Goal: Information Seeking & Learning: Learn about a topic

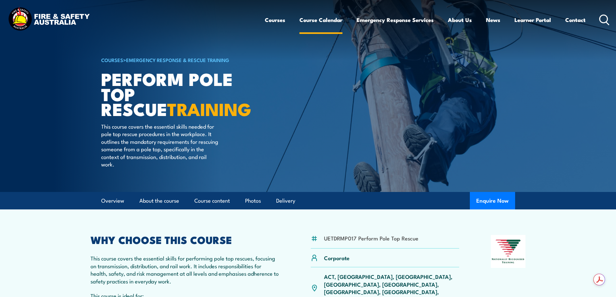
click at [314, 19] on link "Course Calendar" at bounding box center [321, 19] width 43 height 17
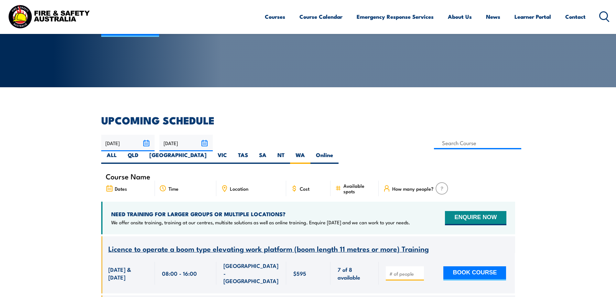
scroll to position [88, 0]
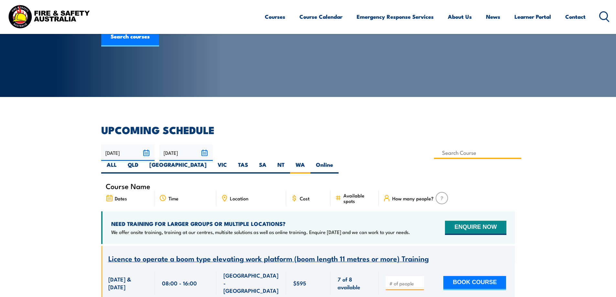
click at [434, 158] on input at bounding box center [478, 153] width 88 height 13
paste input "UETDRMP017"
type input "UETDRMP017"
click at [434, 152] on input "UETDRMP017" at bounding box center [478, 153] width 88 height 13
drag, startPoint x: 271, startPoint y: 152, endPoint x: 226, endPoint y: 152, distance: 44.6
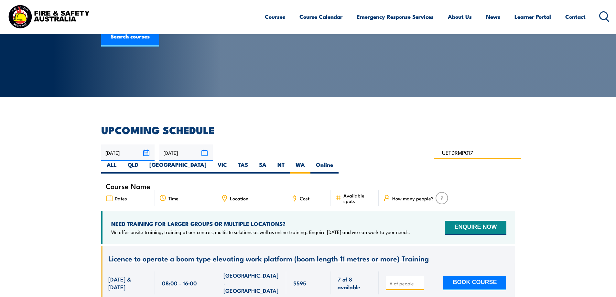
click at [226, 152] on div "02/09/2025 01/11/2025" at bounding box center [308, 159] width 414 height 29
click at [434, 154] on input at bounding box center [478, 153] width 88 height 13
type input "Perform pole top rescue (Pre-requisite Inc.)"
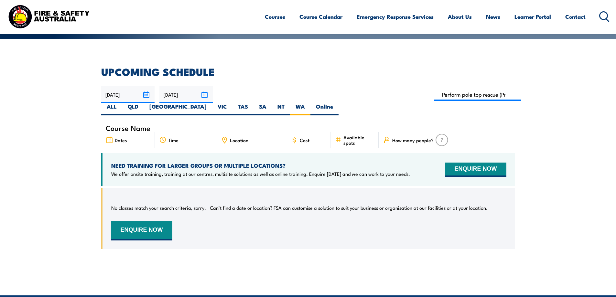
scroll to position [125, 0]
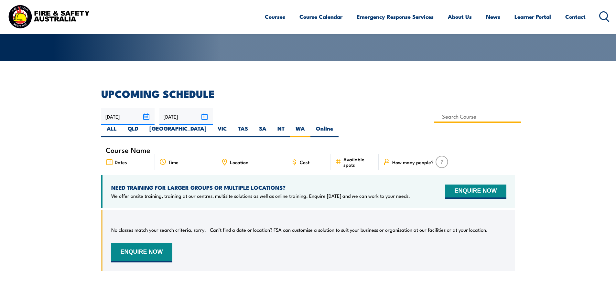
click at [434, 115] on input at bounding box center [478, 116] width 88 height 13
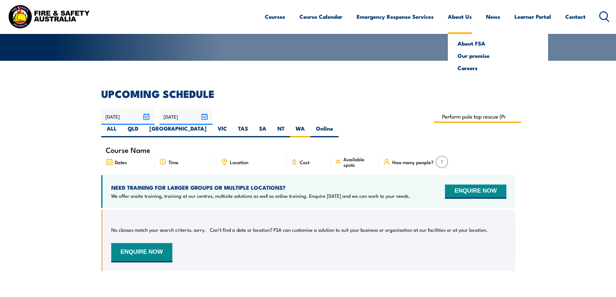
type input "Perform Pole Top Rescue Training"
